Goal: Navigation & Orientation: Find specific page/section

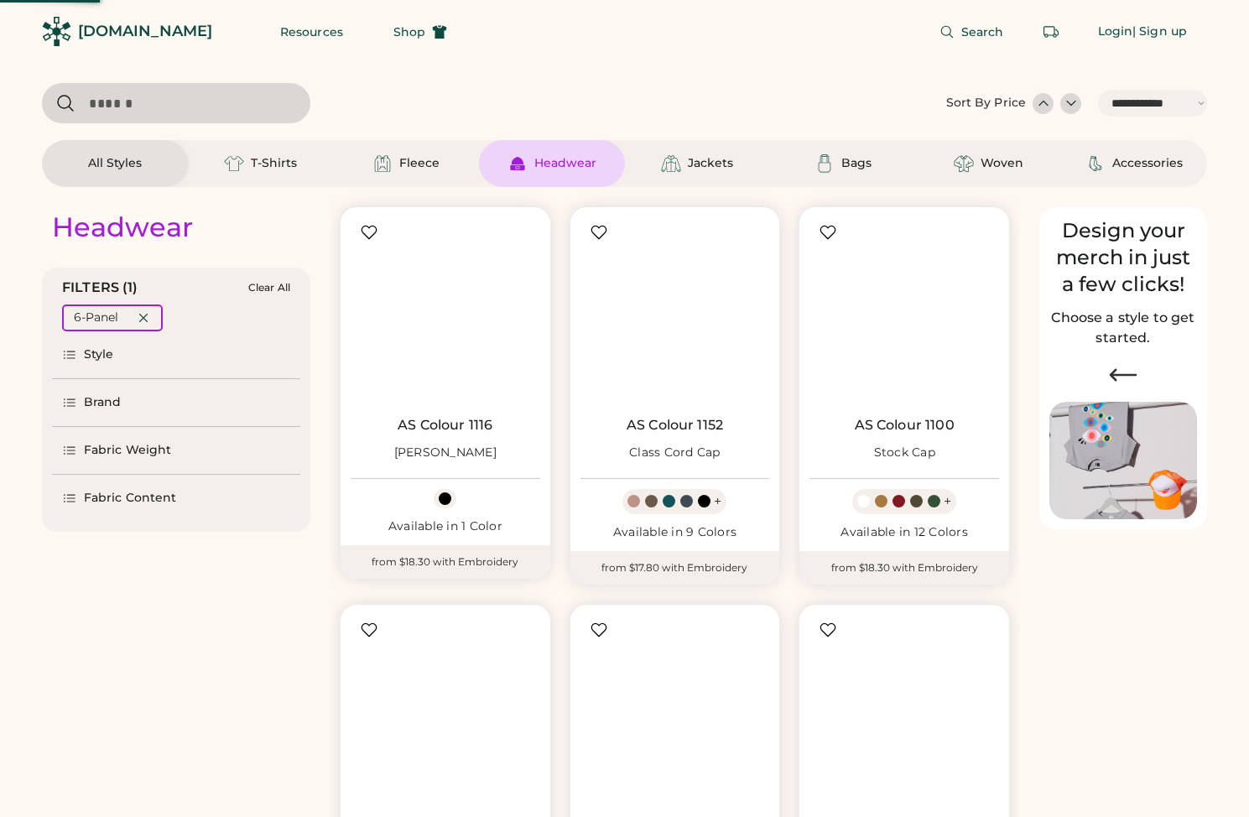
select select "*****"
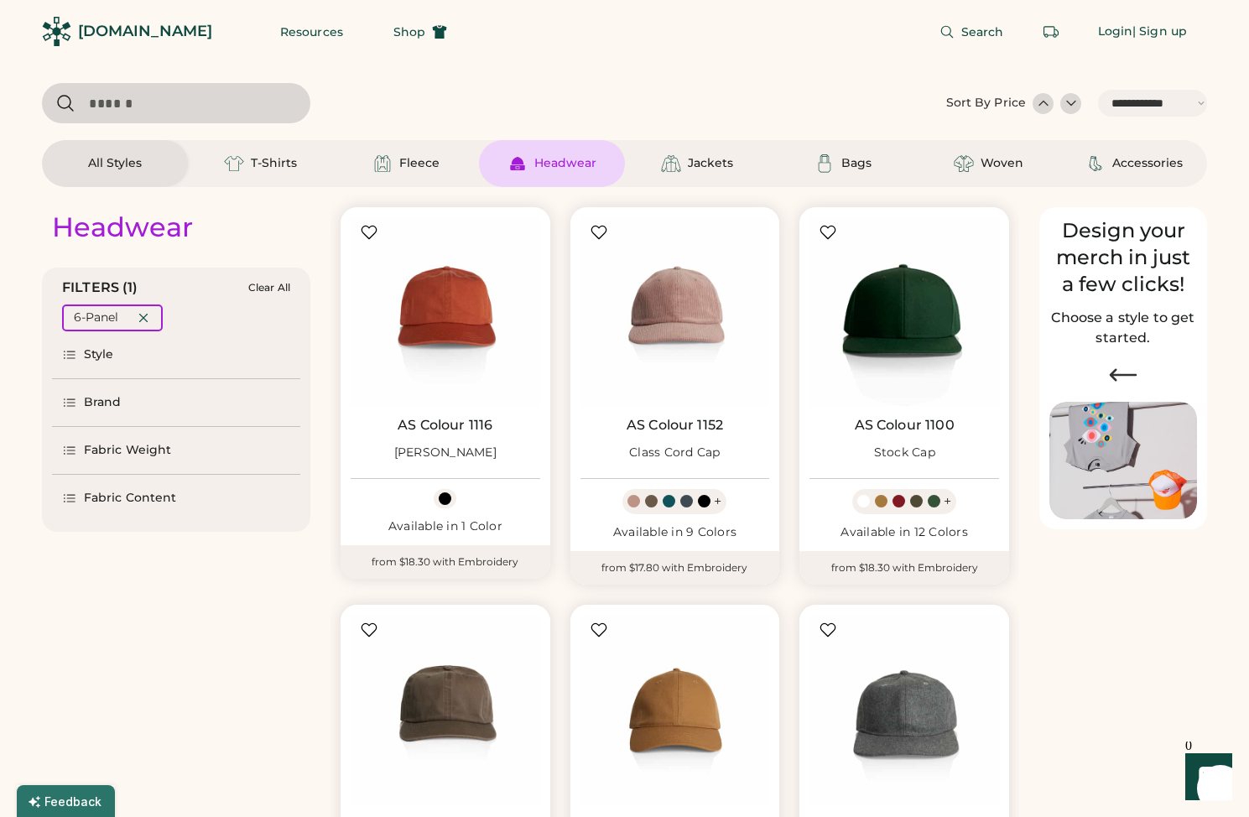
click at [137, 27] on div "[DOMAIN_NAME]" at bounding box center [145, 31] width 134 height 21
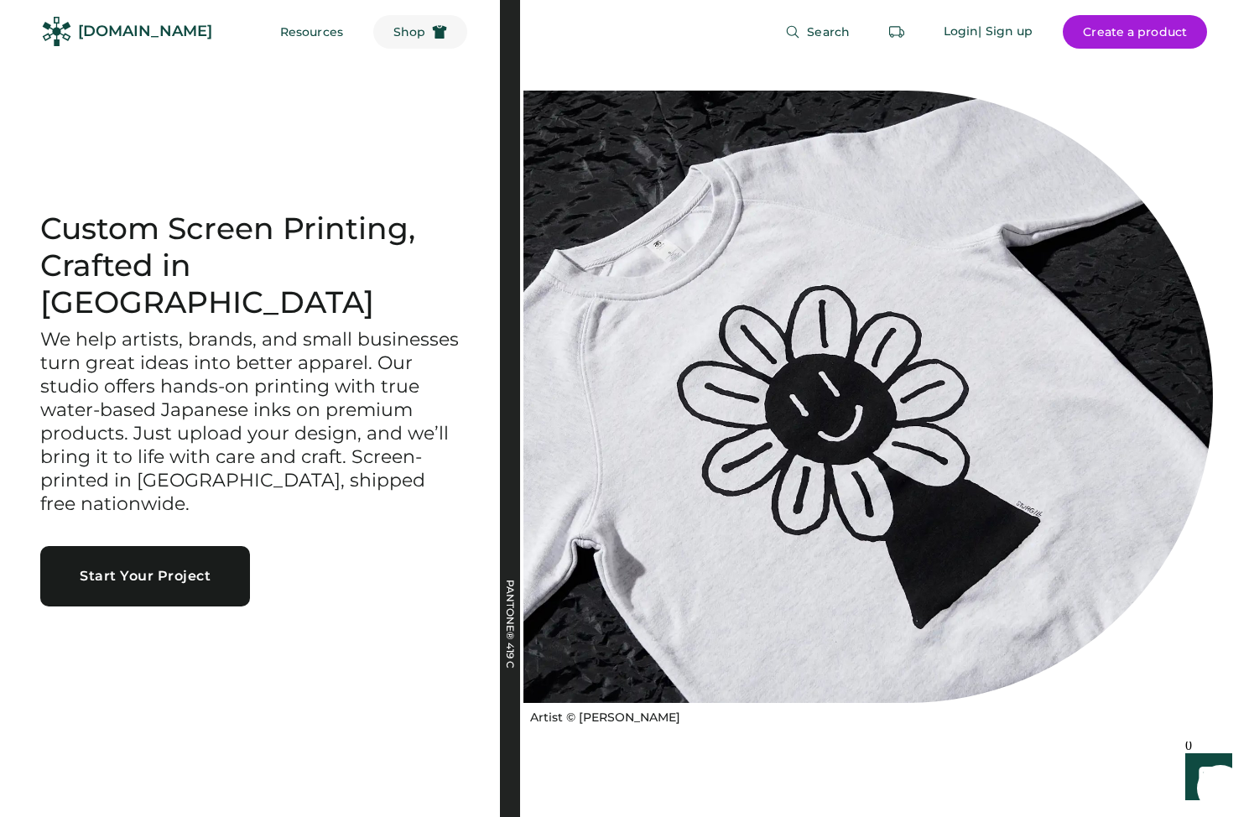
click at [393, 38] on span "Shop" at bounding box center [409, 32] width 32 height 12
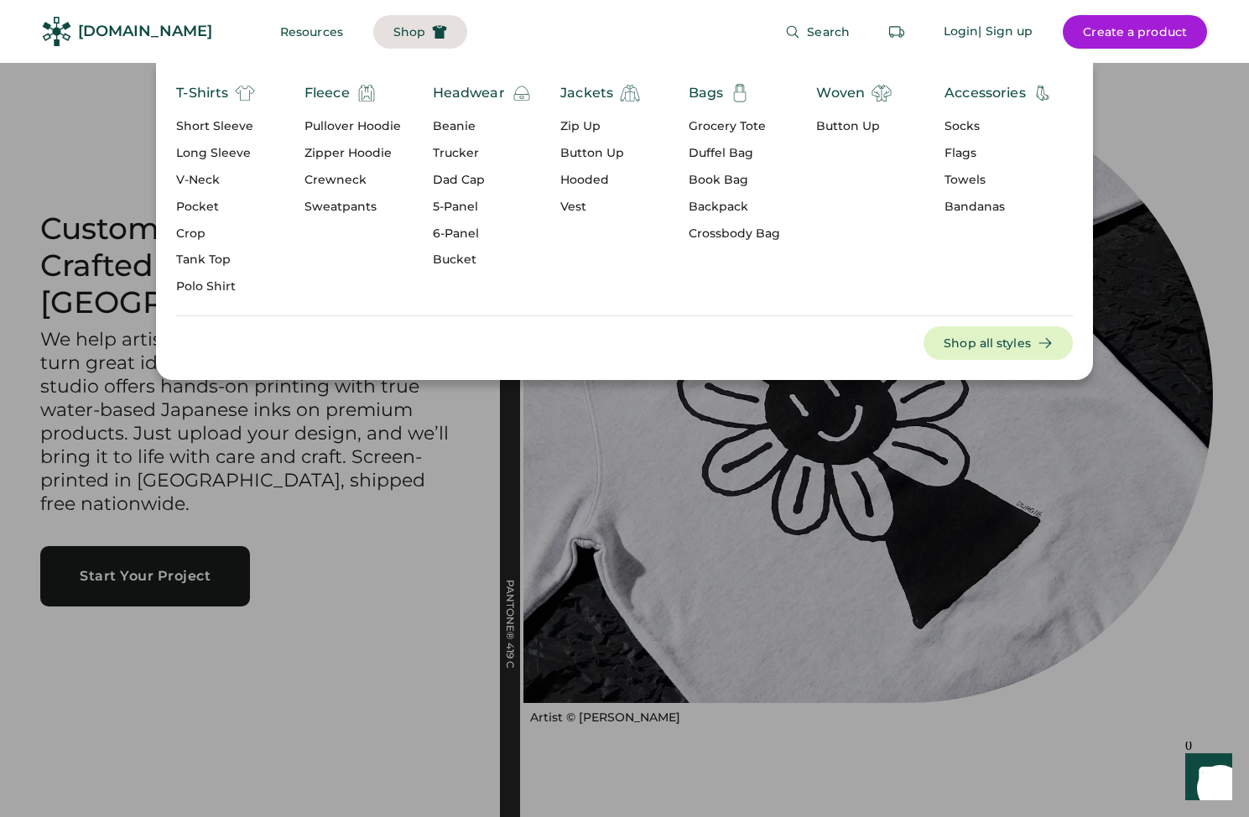
click at [96, 153] on div "T-Shirts Short Sleeve Long Sleeve V-Neck Pocket Crop Tank Top Polo Shirt Fleece…" at bounding box center [624, 221] width 1249 height 317
click at [536, 660] on div at bounding box center [624, 408] width 1249 height 817
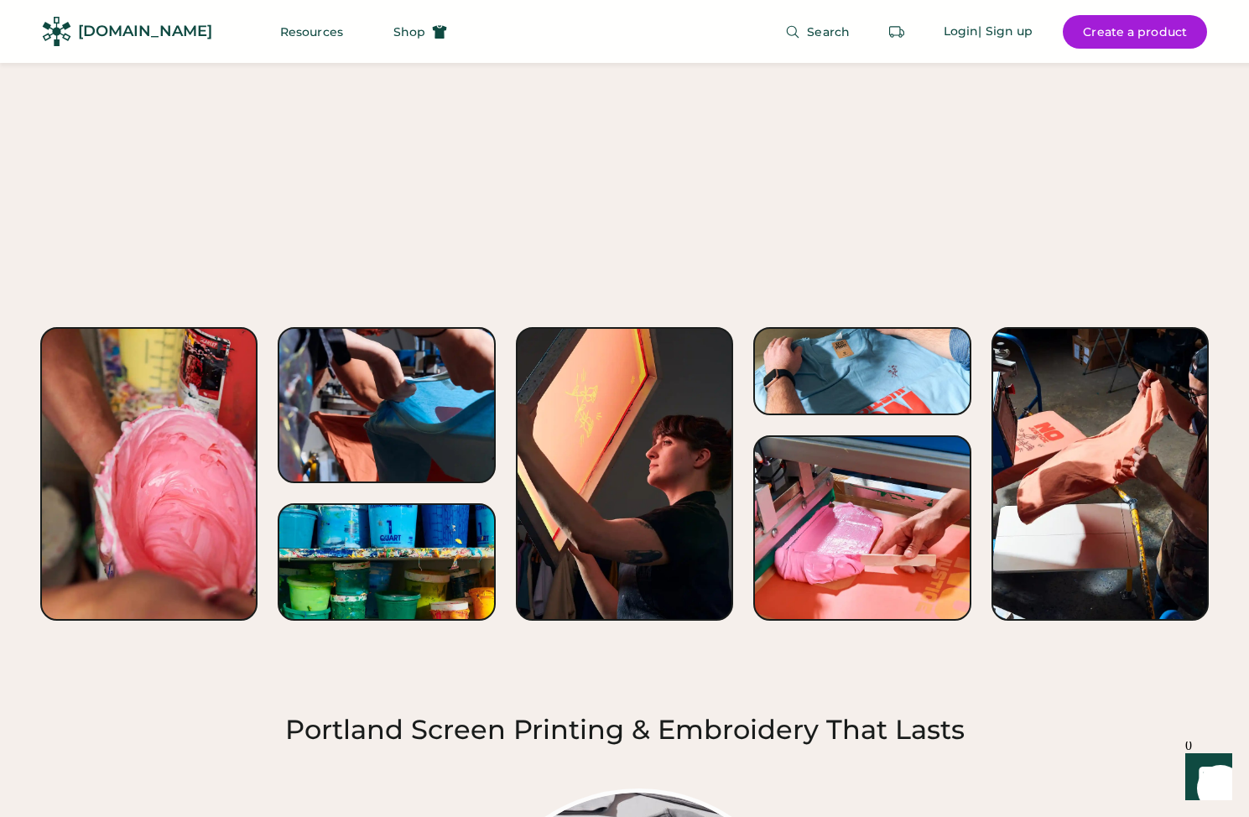
scroll to position [2155, 0]
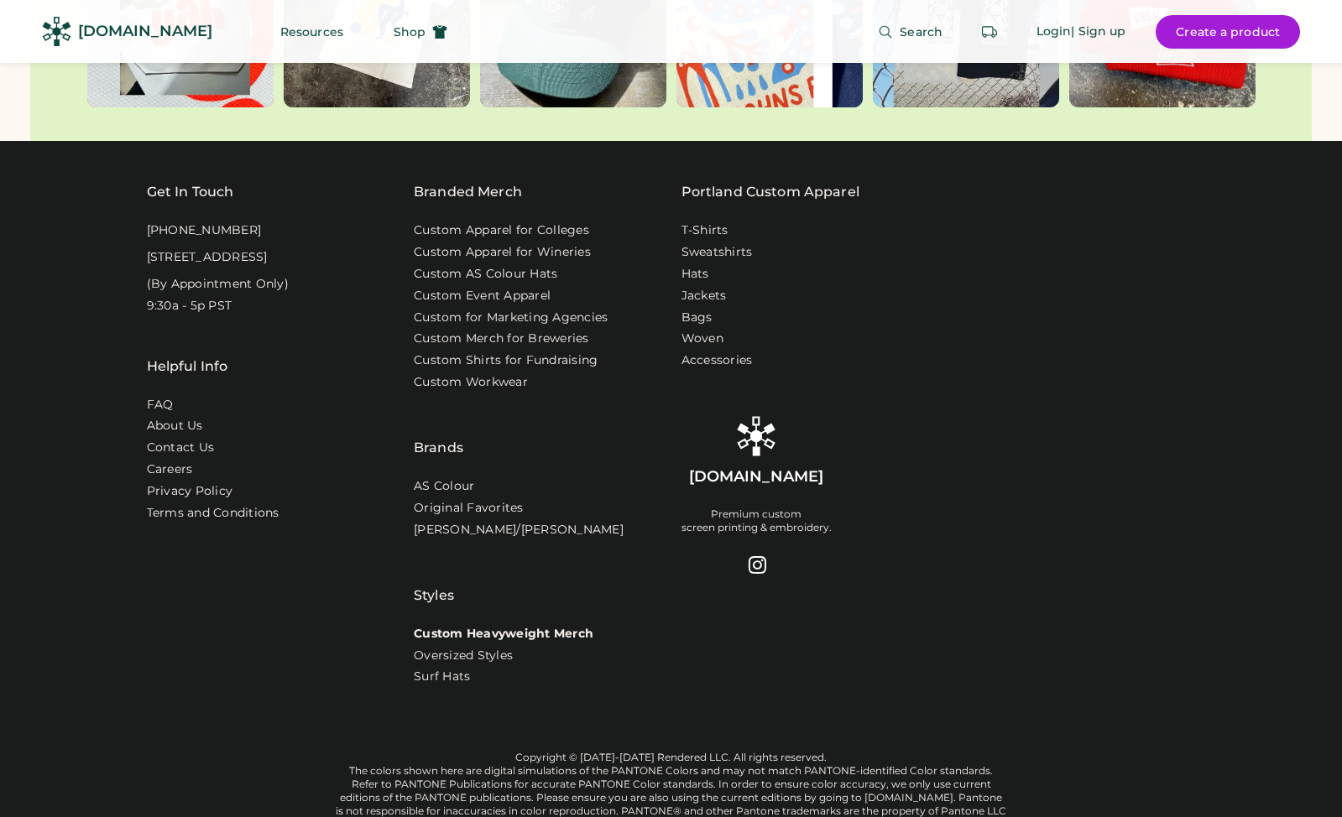
scroll to position [5601, 0]
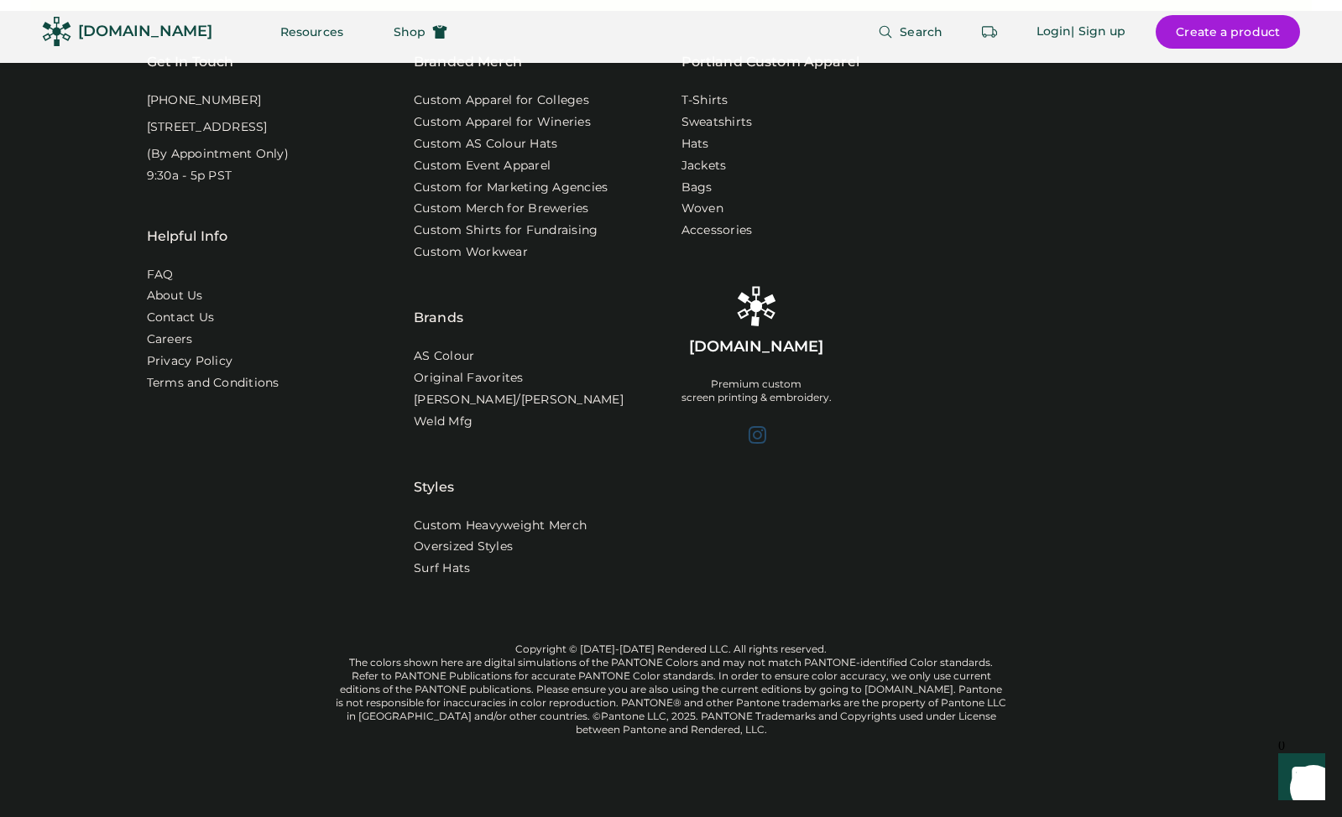
click at [754, 425] on div at bounding box center [756, 435] width 20 height 20
